Goal: Transaction & Acquisition: Purchase product/service

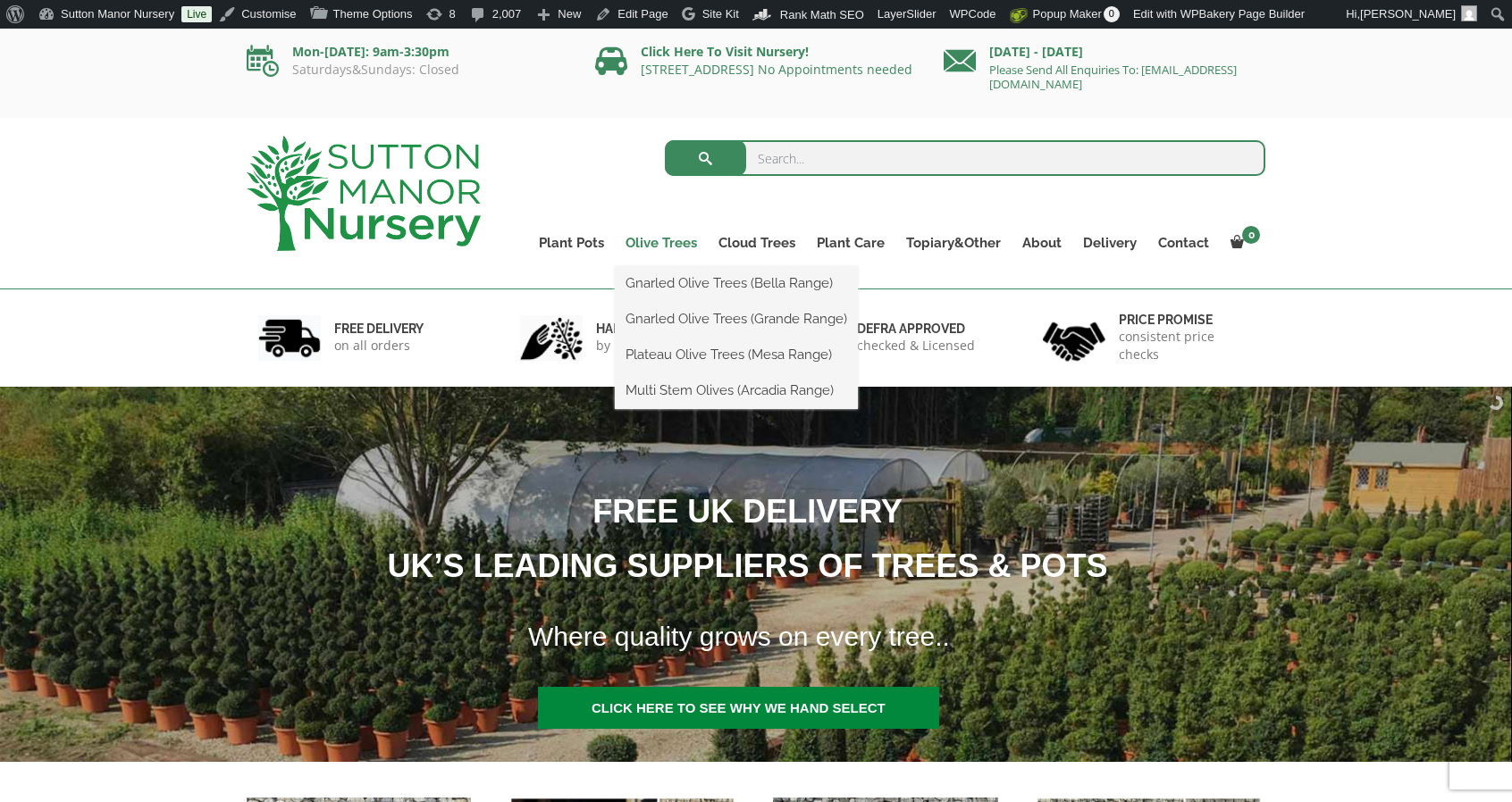
click at [664, 246] on link "Olive Trees" at bounding box center [661, 243] width 93 height 25
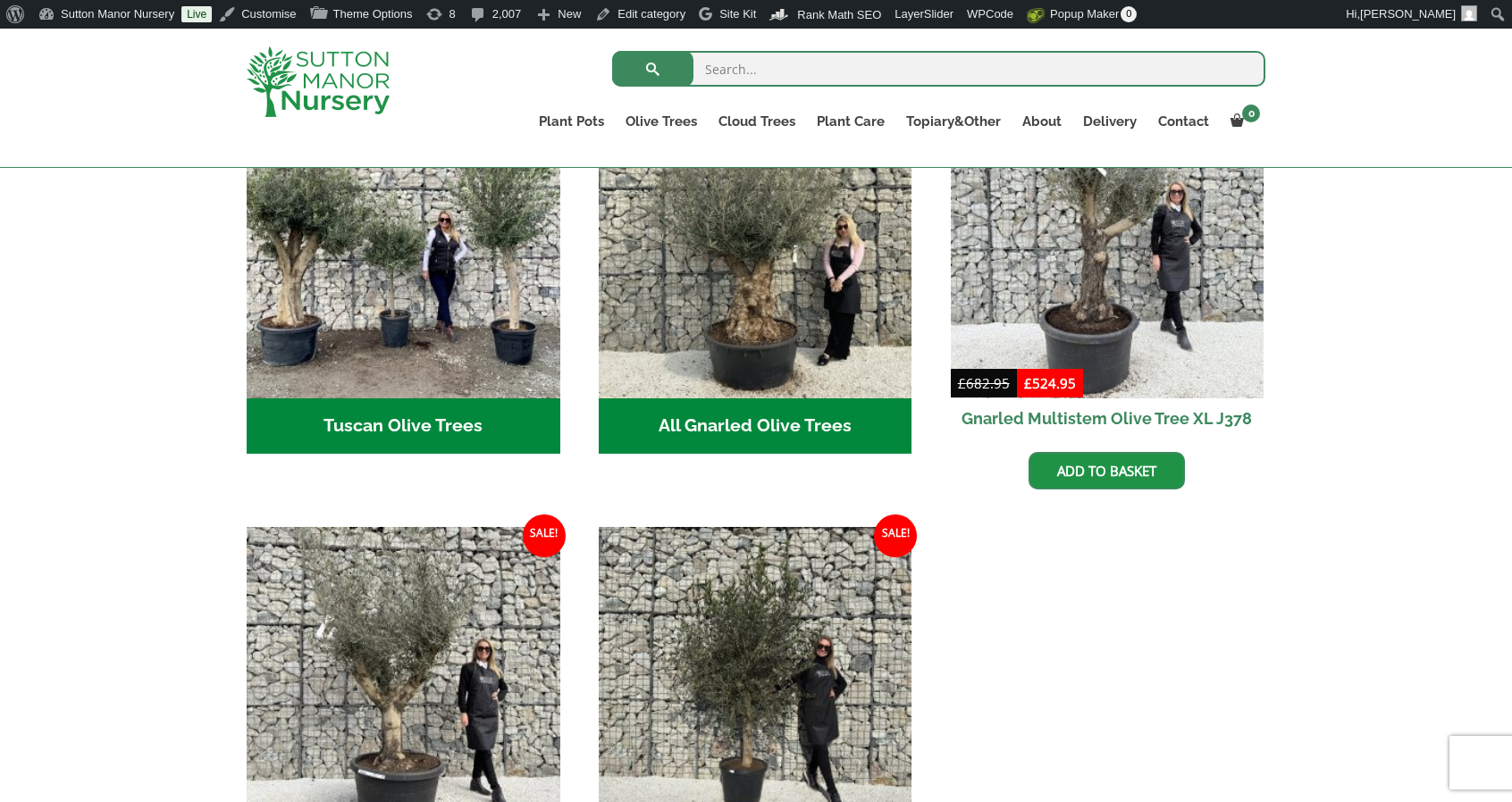
scroll to position [746, 0]
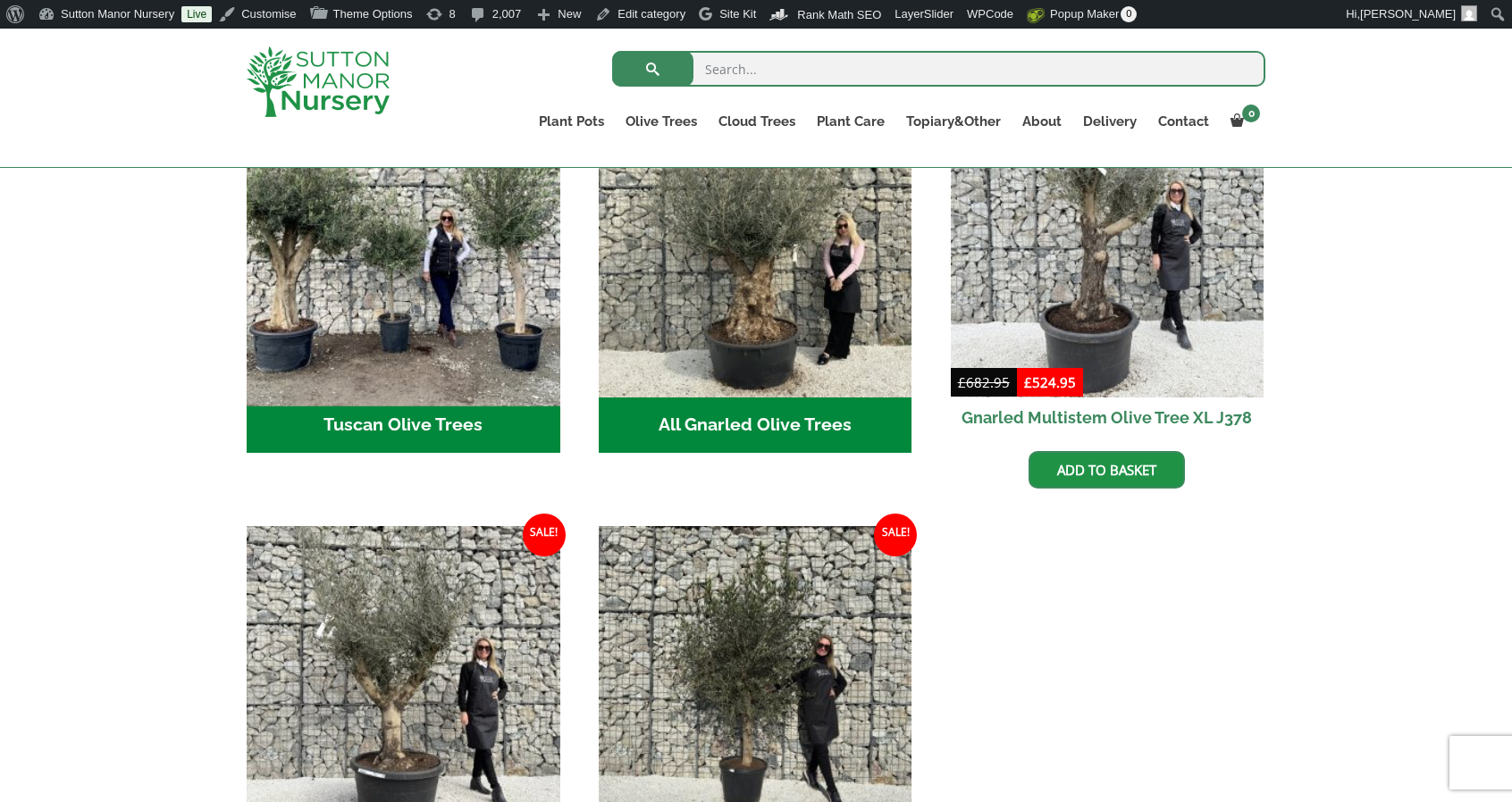
click at [508, 353] on img "Visit product category Tuscan Olive Trees" at bounding box center [402, 240] width 328 height 328
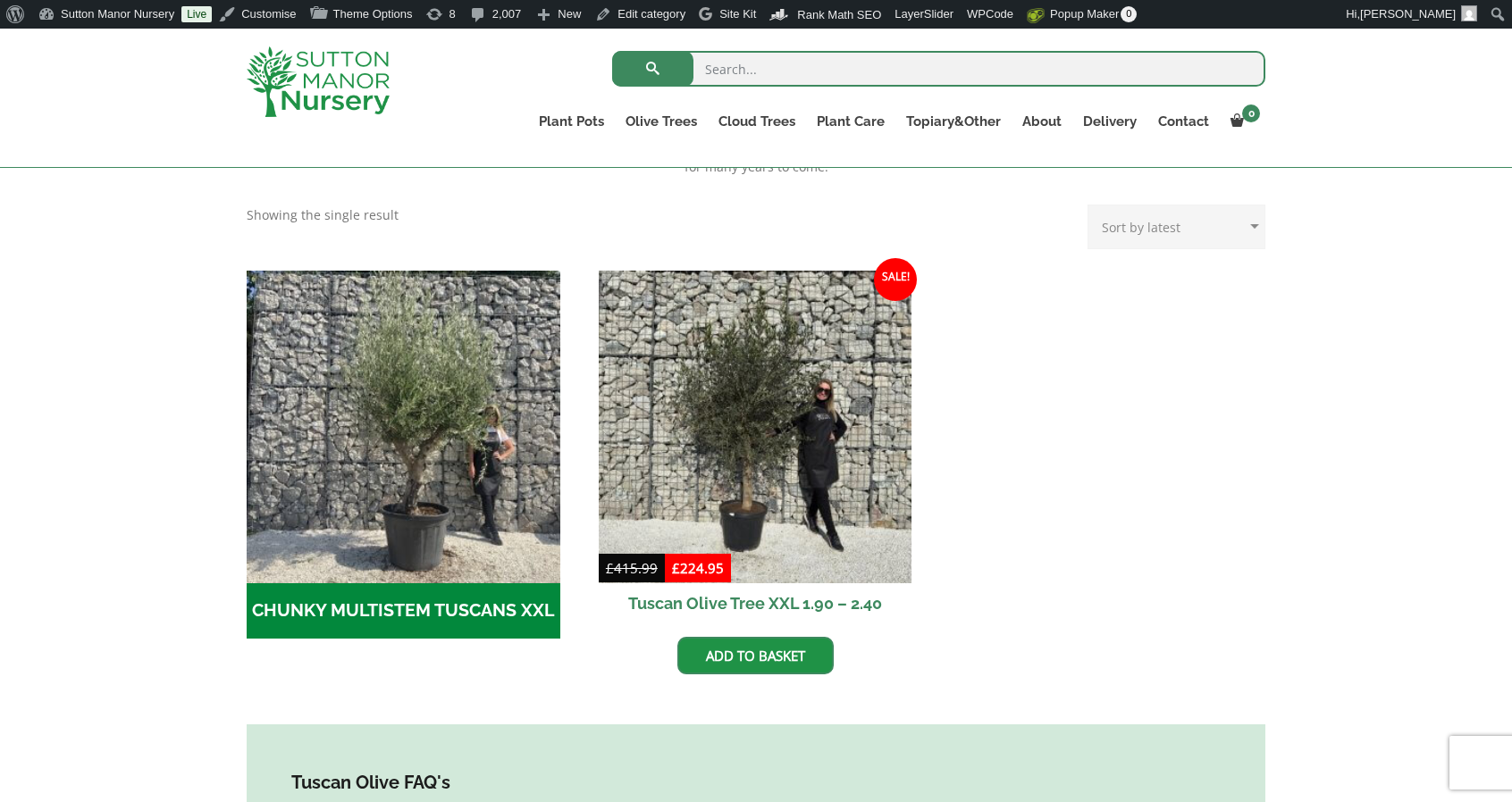
scroll to position [445, 0]
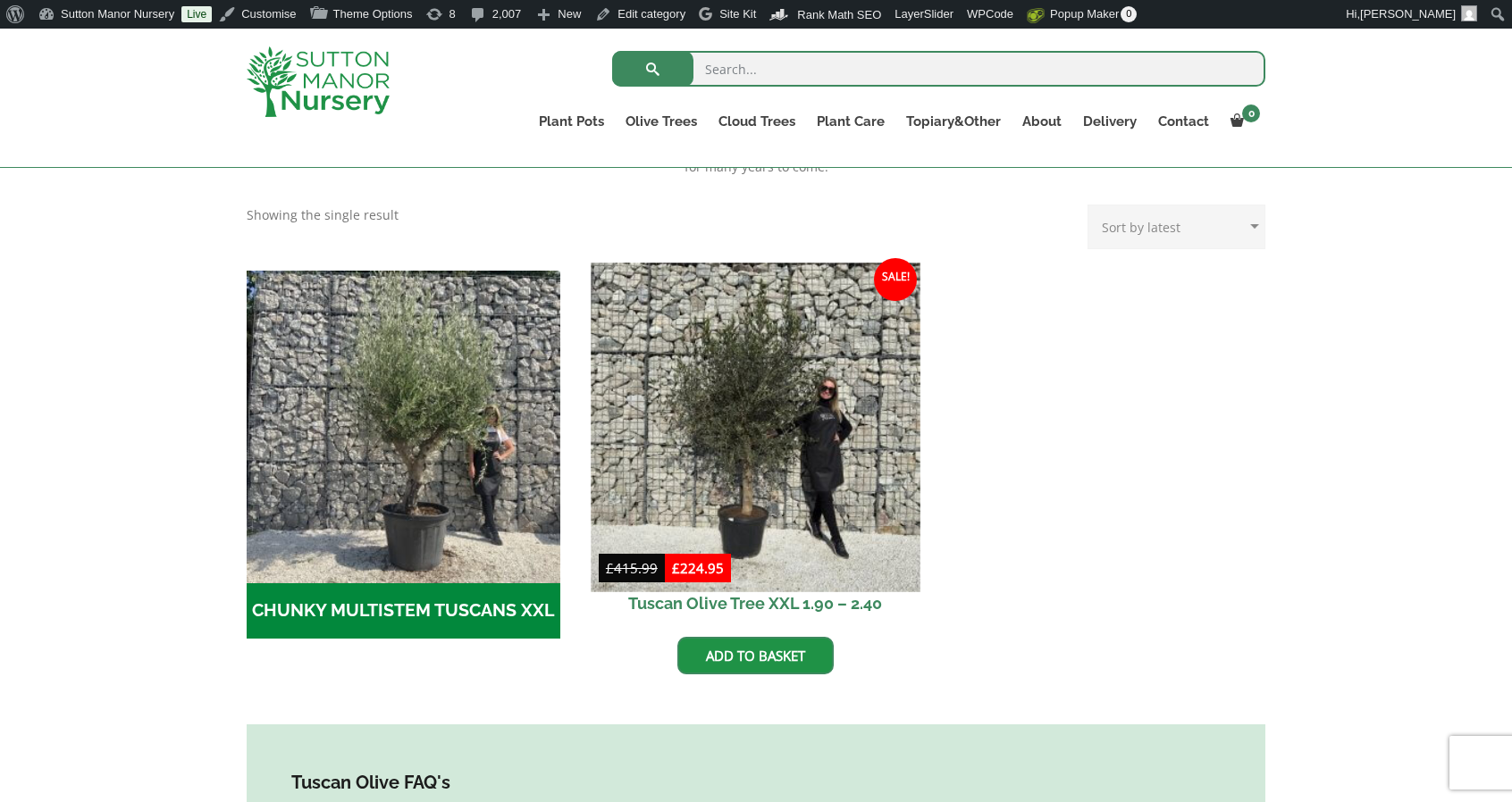
click at [781, 361] on img at bounding box center [755, 426] width 328 height 328
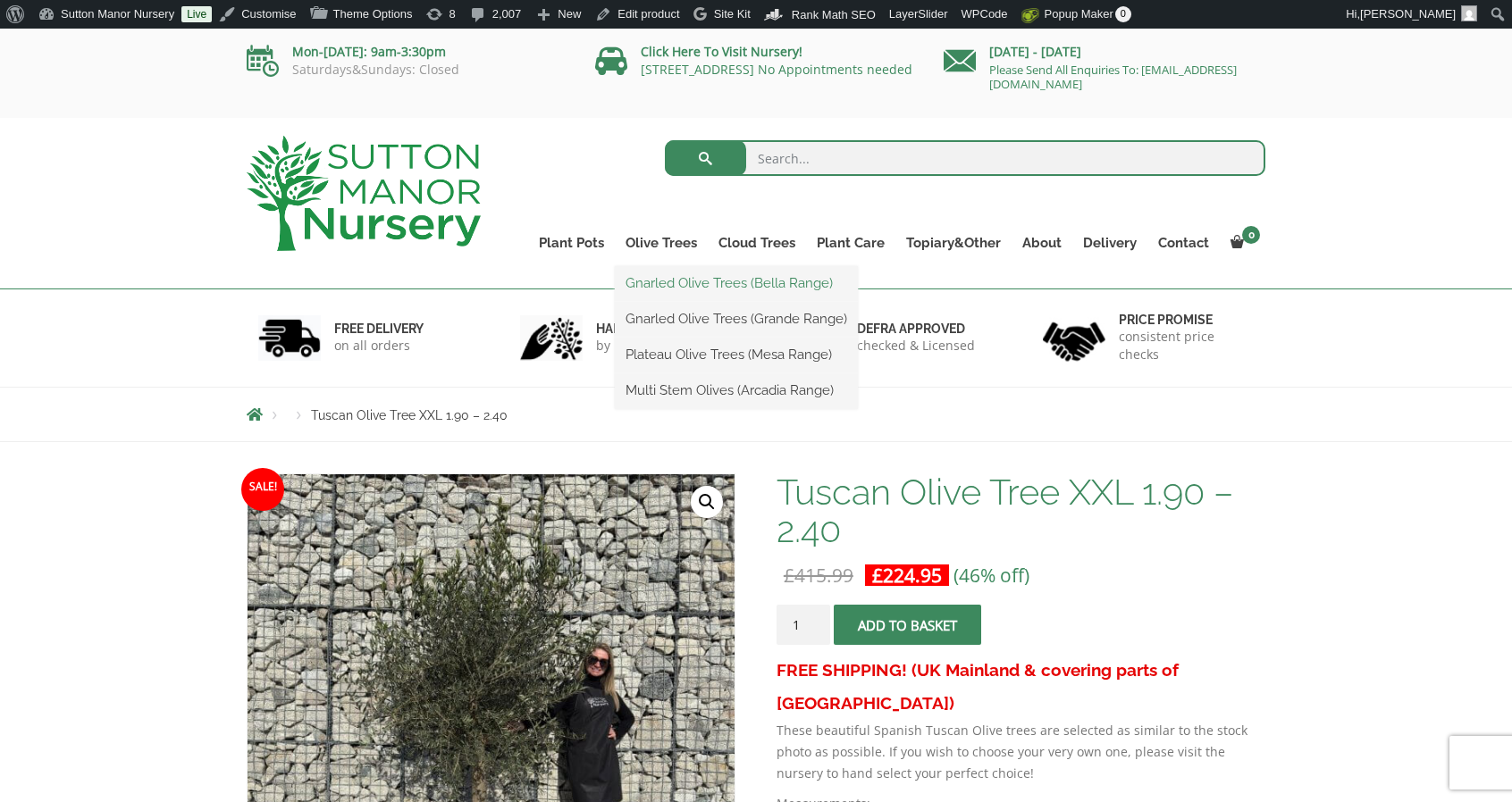
click at [681, 281] on link "Gnarled Olive Trees (Bella Range)" at bounding box center [736, 283] width 243 height 27
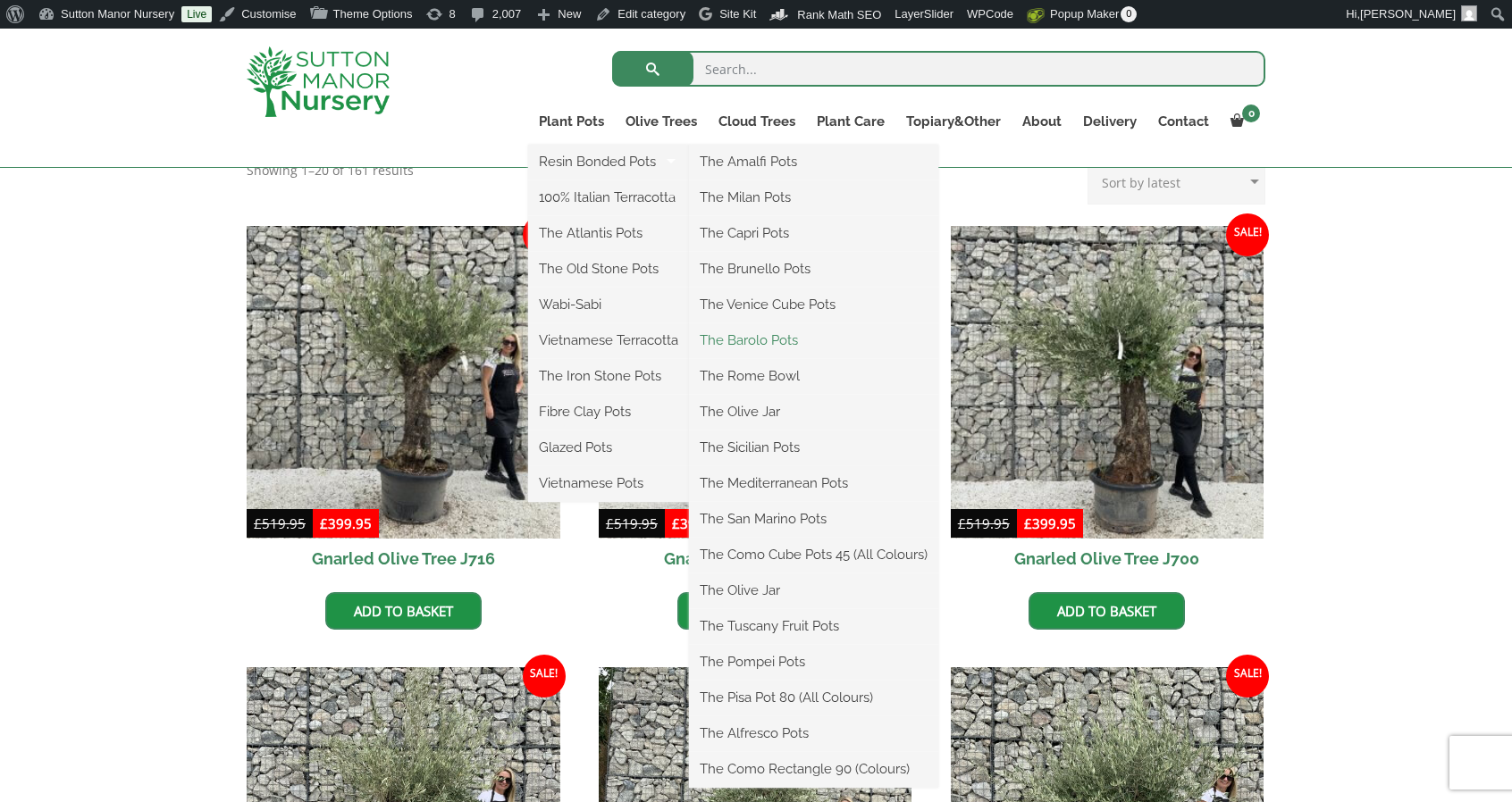
click at [763, 345] on link "The Barolo Pots" at bounding box center [814, 341] width 249 height 27
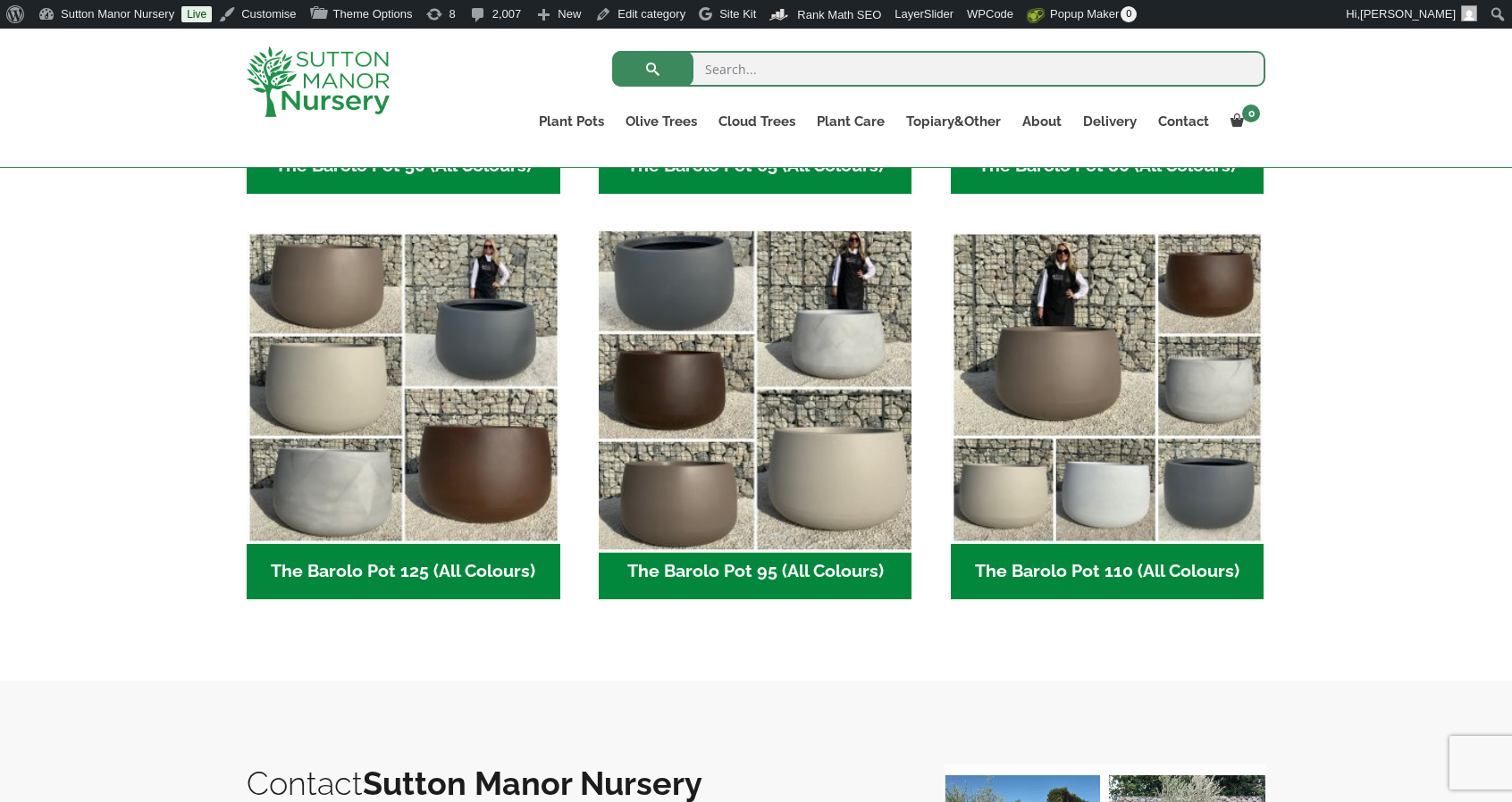
scroll to position [819, 0]
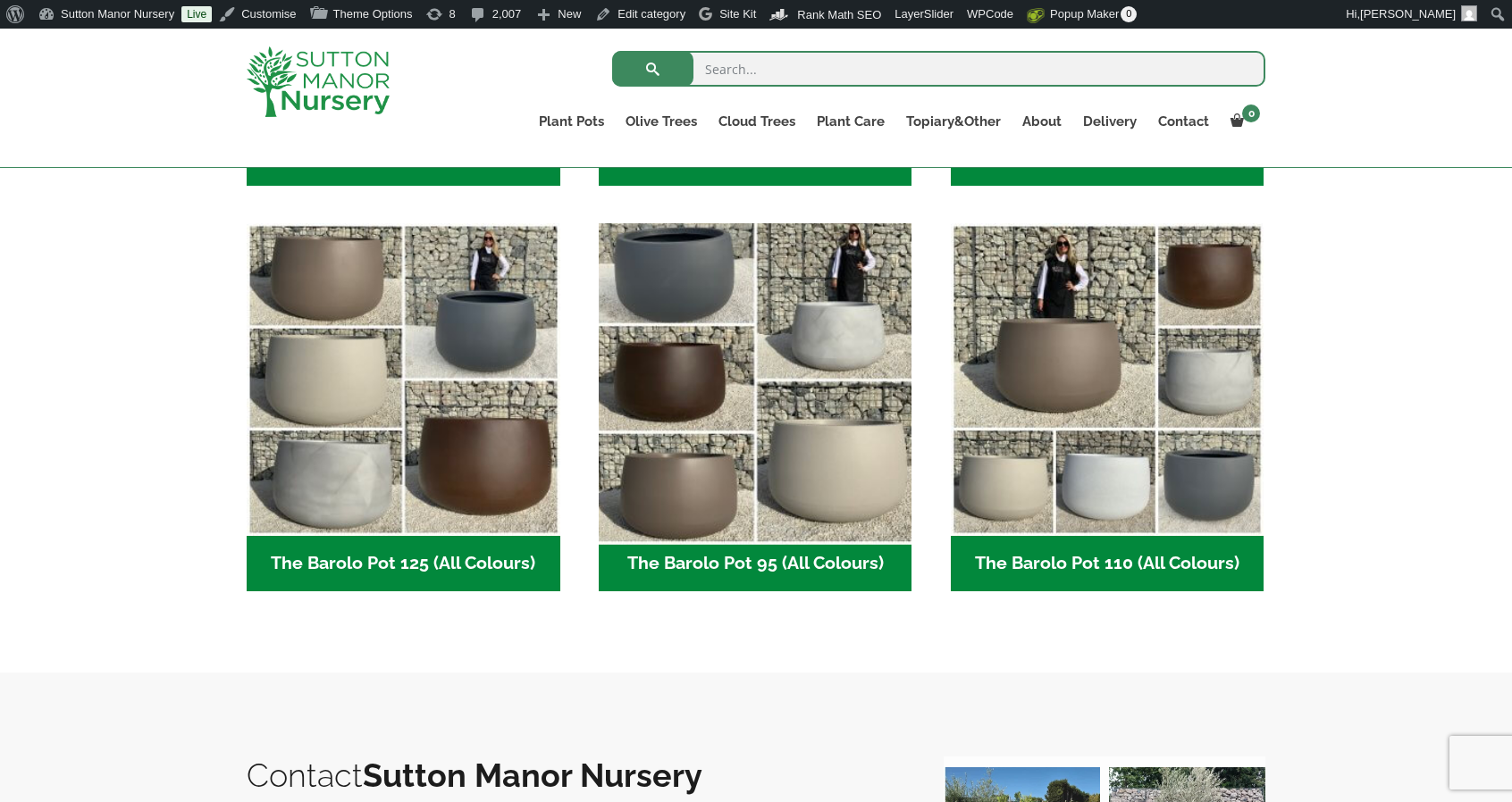
click at [777, 446] on img "Visit product category The Barolo Pot 95 (All Colours)" at bounding box center [755, 379] width 328 height 328
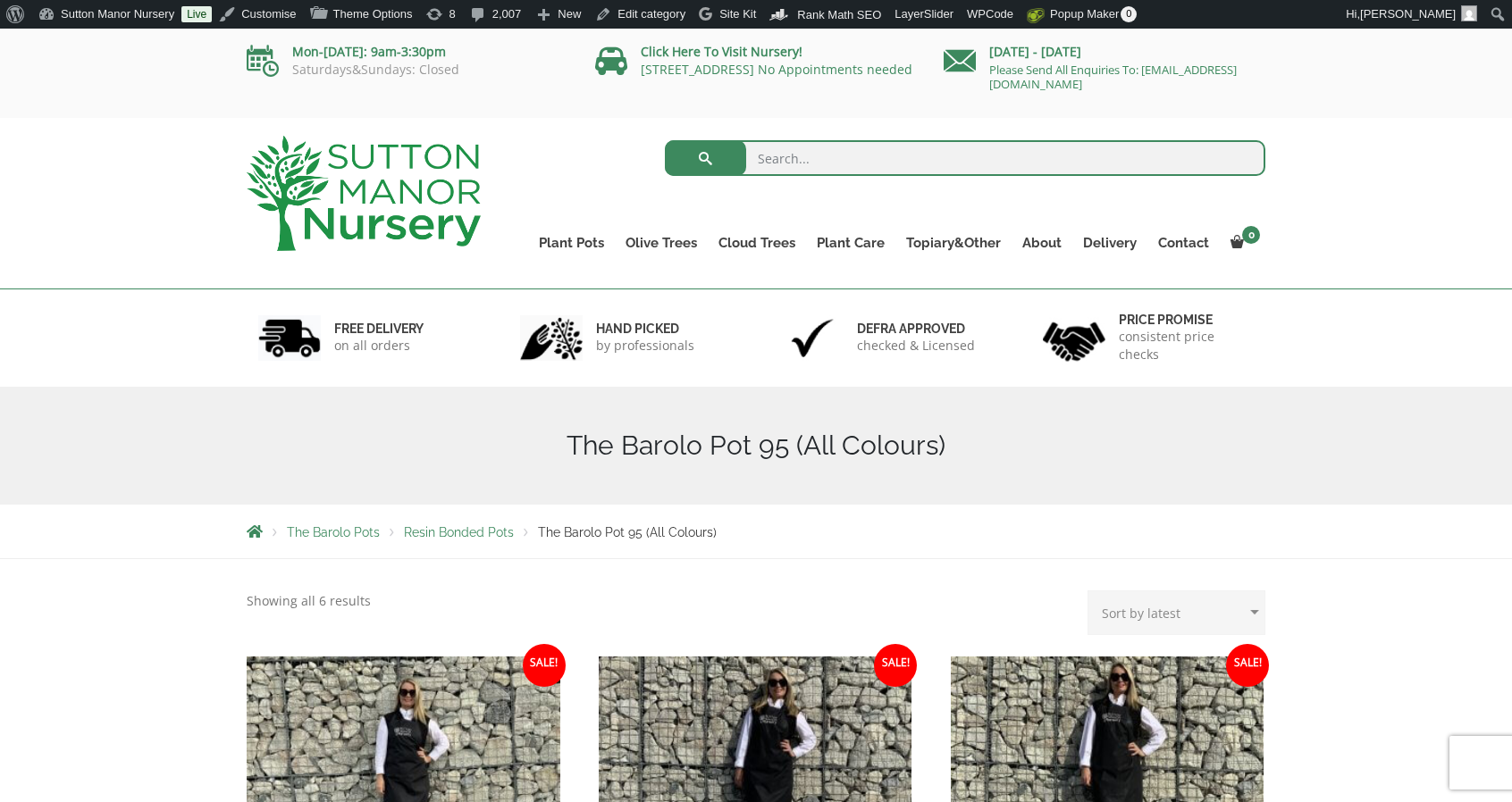
click at [426, 146] on img at bounding box center [364, 193] width 235 height 115
